Goal: Task Accomplishment & Management: Complete application form

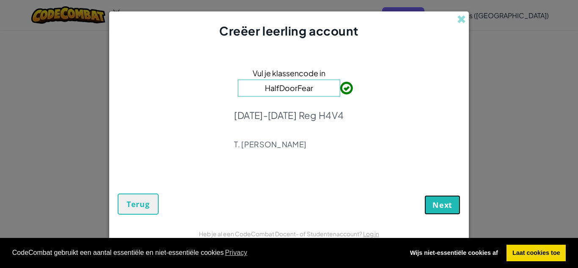
click at [448, 205] on span "Next" at bounding box center [443, 205] width 20 height 10
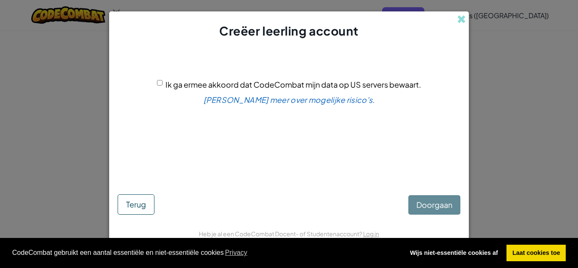
click at [269, 83] on span "Ik ga ermee akkoord dat CodeCombat mijn data op US servers bewaart." at bounding box center [294, 85] width 256 height 10
click at [163, 83] on input "Ik ga ermee akkoord dat CodeCombat mijn data op US servers bewaart." at bounding box center [160, 83] width 6 height 6
checkbox input "true"
click at [429, 209] on span "Doorgaan" at bounding box center [435, 205] width 36 height 10
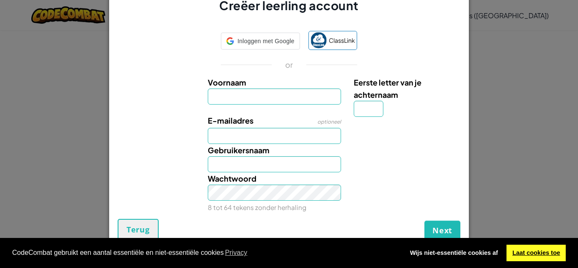
click at [542, 254] on link "Laat cookies toe" at bounding box center [536, 253] width 59 height 17
click at [367, 109] on input "Eerste letter van je achternaam" at bounding box center [369, 109] width 30 height 16
type input "K"
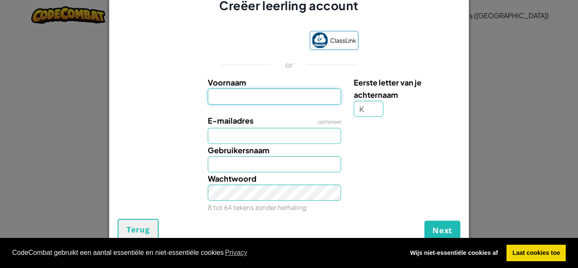
type input "Joris"
type input "[EMAIL_ADDRESS][DOMAIN_NAME]"
type input "JorisK"
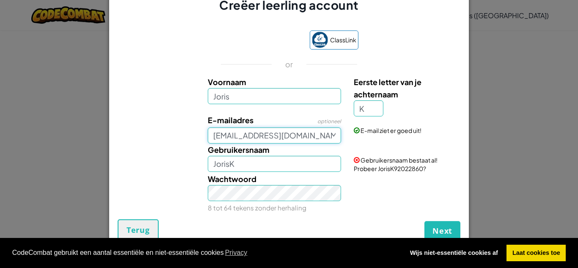
click at [304, 136] on input "[EMAIL_ADDRESS][DOMAIN_NAME]" at bounding box center [275, 135] width 134 height 16
type input "J"
type input "[EMAIL_ADDRESS][DOMAIN_NAME]"
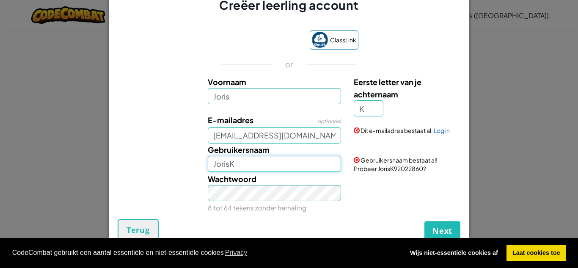
click at [279, 163] on input "JorisK" at bounding box center [275, 164] width 134 height 16
click at [280, 163] on input "JorisKruk" at bounding box center [275, 164] width 134 height 16
click at [326, 208] on div "Wachtwoord 8 tot 64 tekens zonder herhaling" at bounding box center [275, 193] width 146 height 41
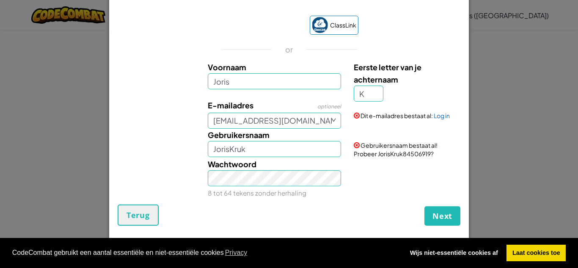
scroll to position [15, 0]
click at [296, 152] on input "JorisKruk" at bounding box center [275, 149] width 134 height 16
type input "JorisKrukk"
click at [284, 191] on small "8 tot 64 tekens zonder herhaling" at bounding box center [257, 193] width 99 height 8
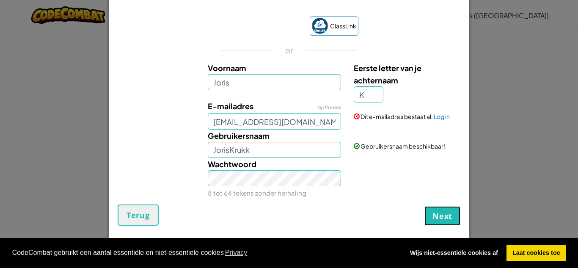
click at [436, 214] on span "Next" at bounding box center [443, 216] width 20 height 10
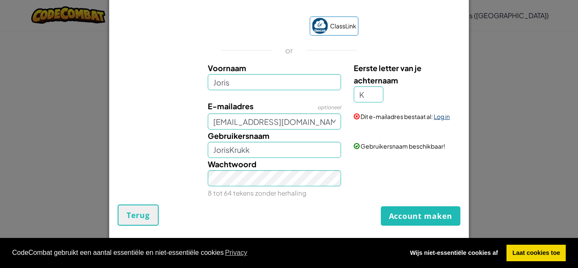
click at [443, 117] on link "Log in" at bounding box center [442, 117] width 16 height 8
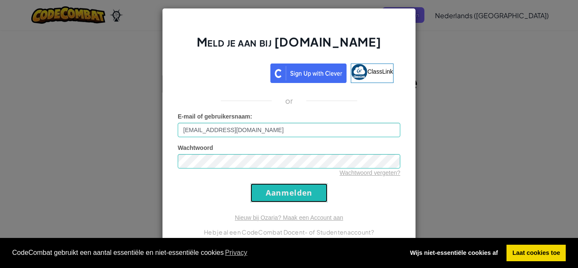
click at [274, 193] on input "Aanmelden" at bounding box center [289, 192] width 77 height 19
